Goal: Register for event/course

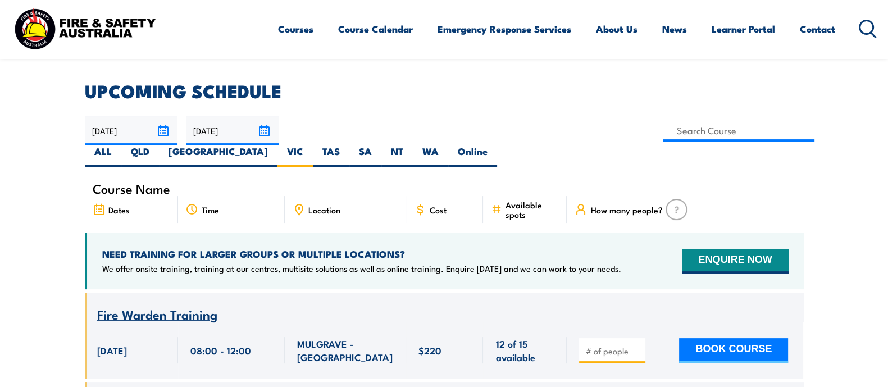
scroll to position [288, 0]
click at [663, 135] on input at bounding box center [739, 131] width 152 height 22
type input "Licence to operate a forklift truck in Victoria"
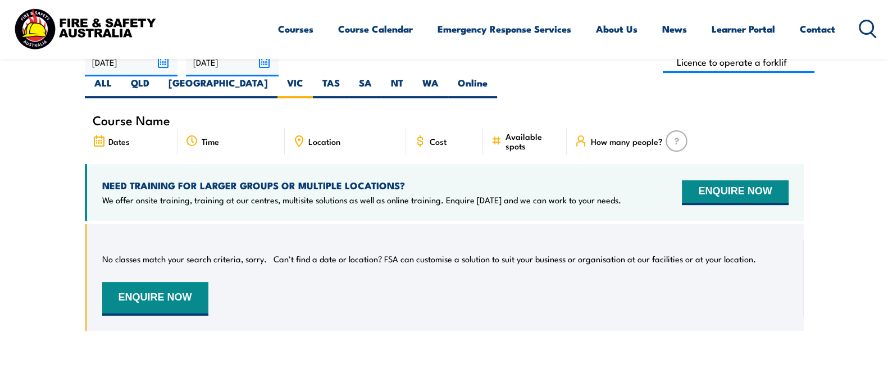
scroll to position [289, 0]
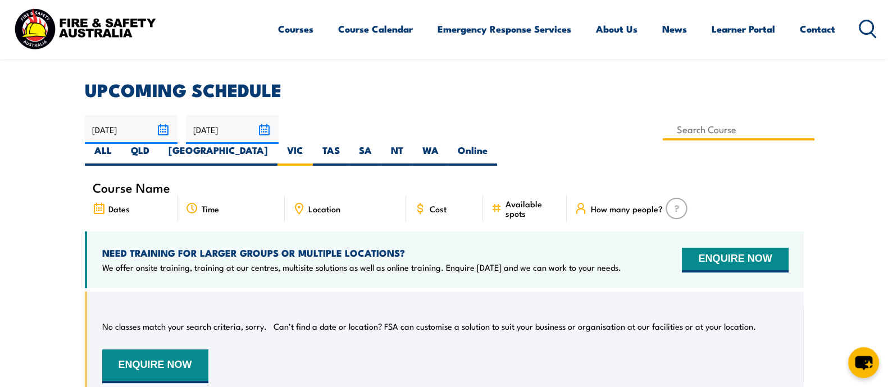
click at [663, 132] on input at bounding box center [739, 130] width 152 height 22
type input "Licence to operate a forklift truck Training"
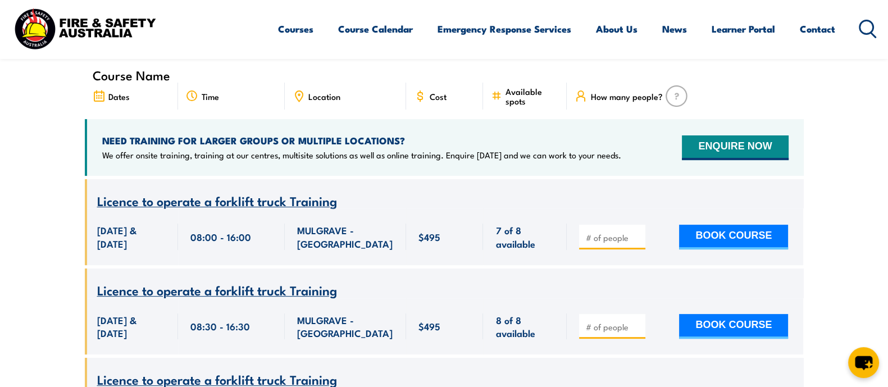
scroll to position [403, 0]
